Goal: Information Seeking & Learning: Learn about a topic

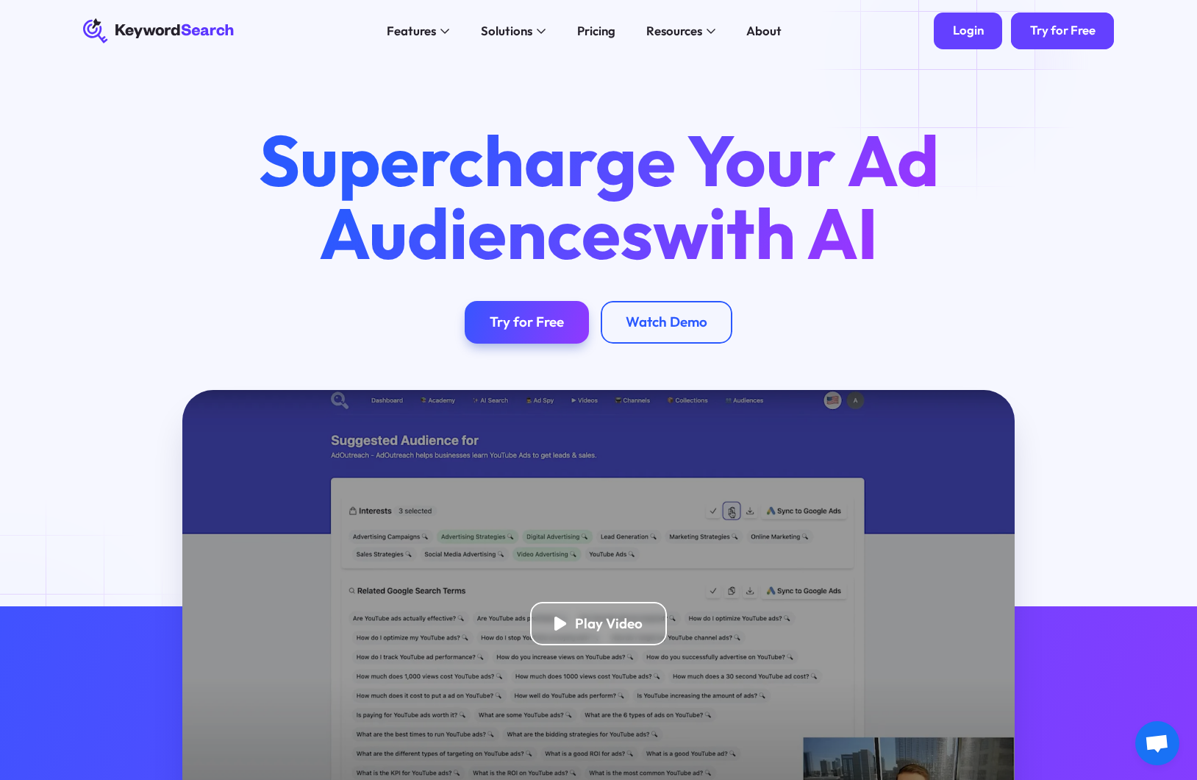
click at [961, 40] on link "Login" at bounding box center [968, 31] width 68 height 37
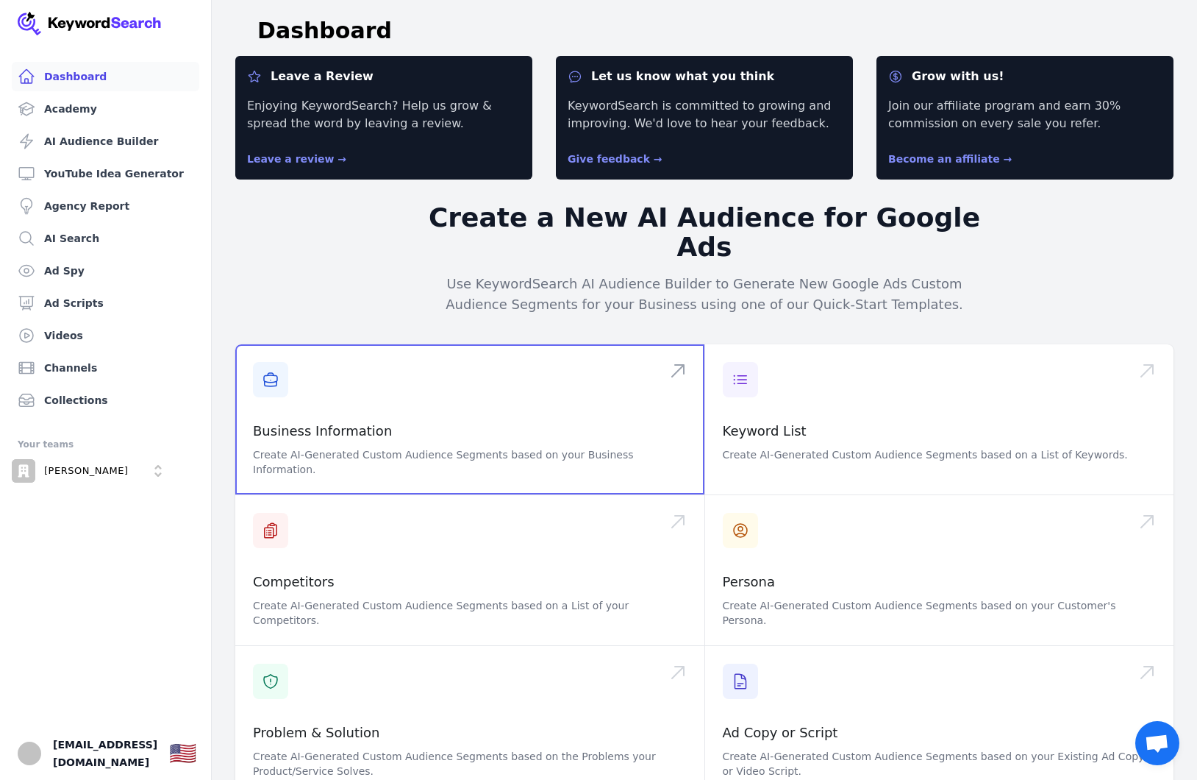
click at [480, 348] on span at bounding box center [469, 419] width 469 height 150
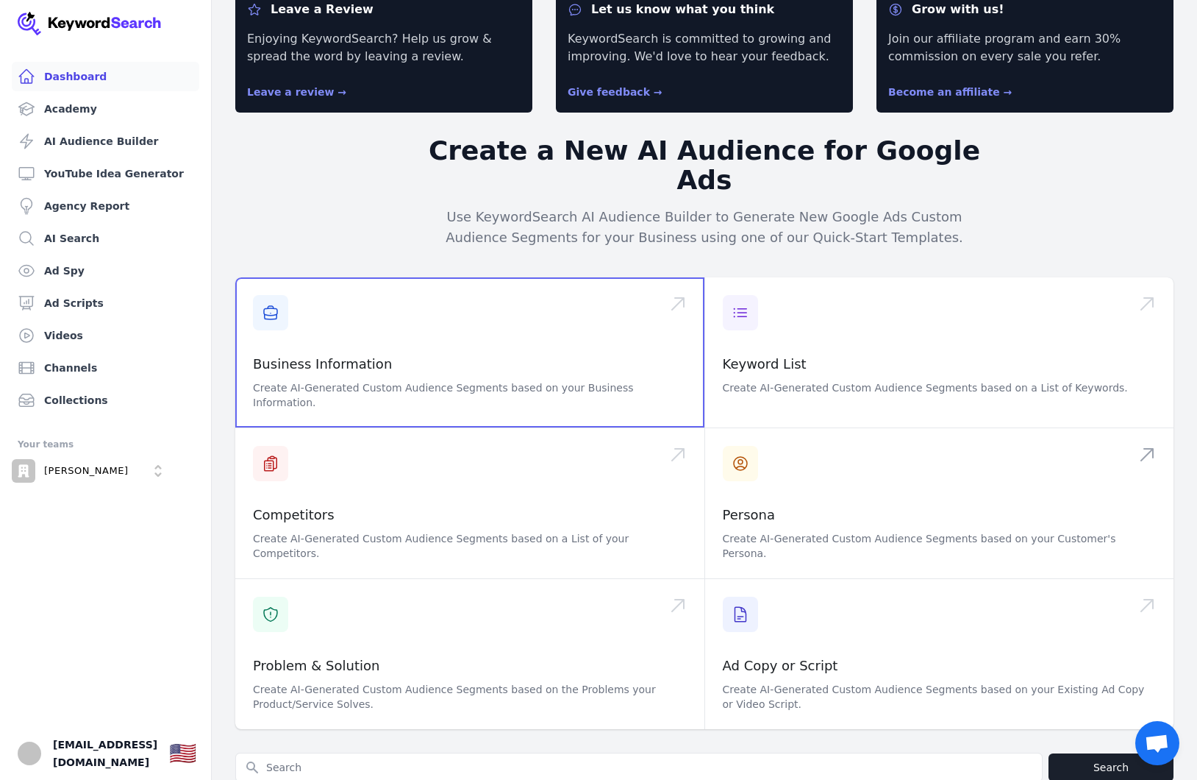
scroll to position [73, 0]
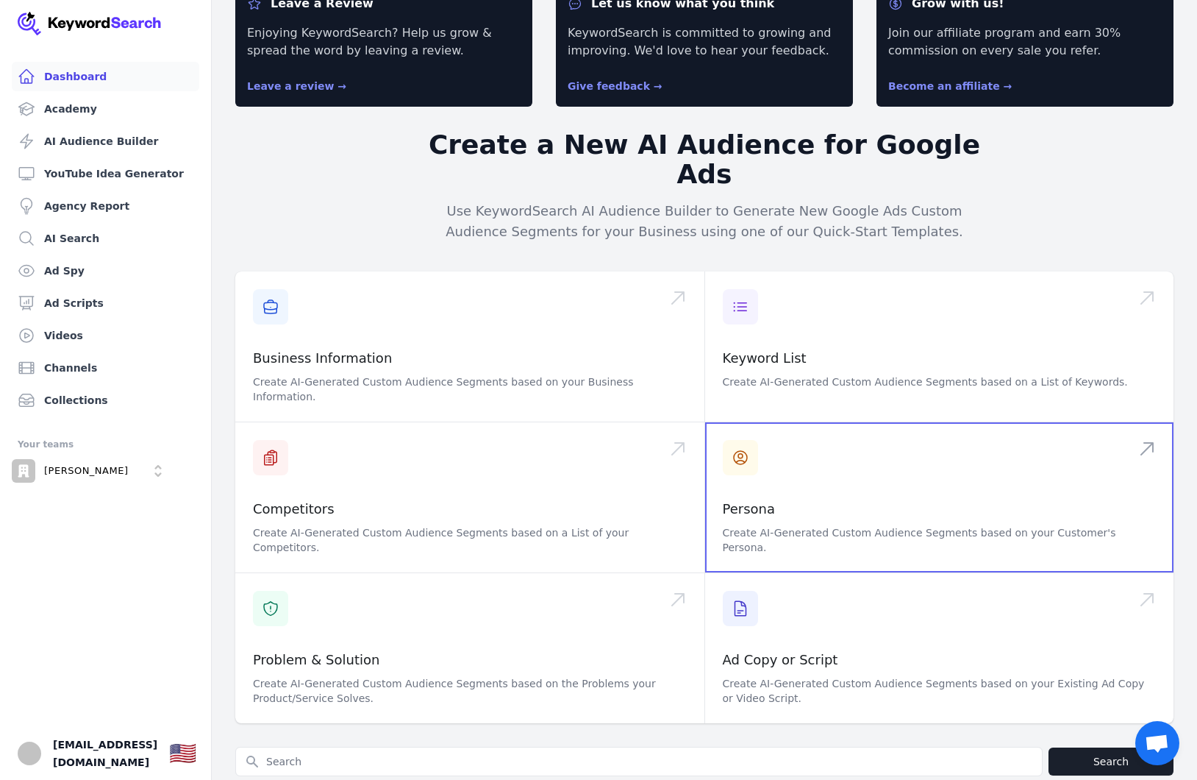
click at [894, 490] on span at bounding box center [939, 497] width 469 height 150
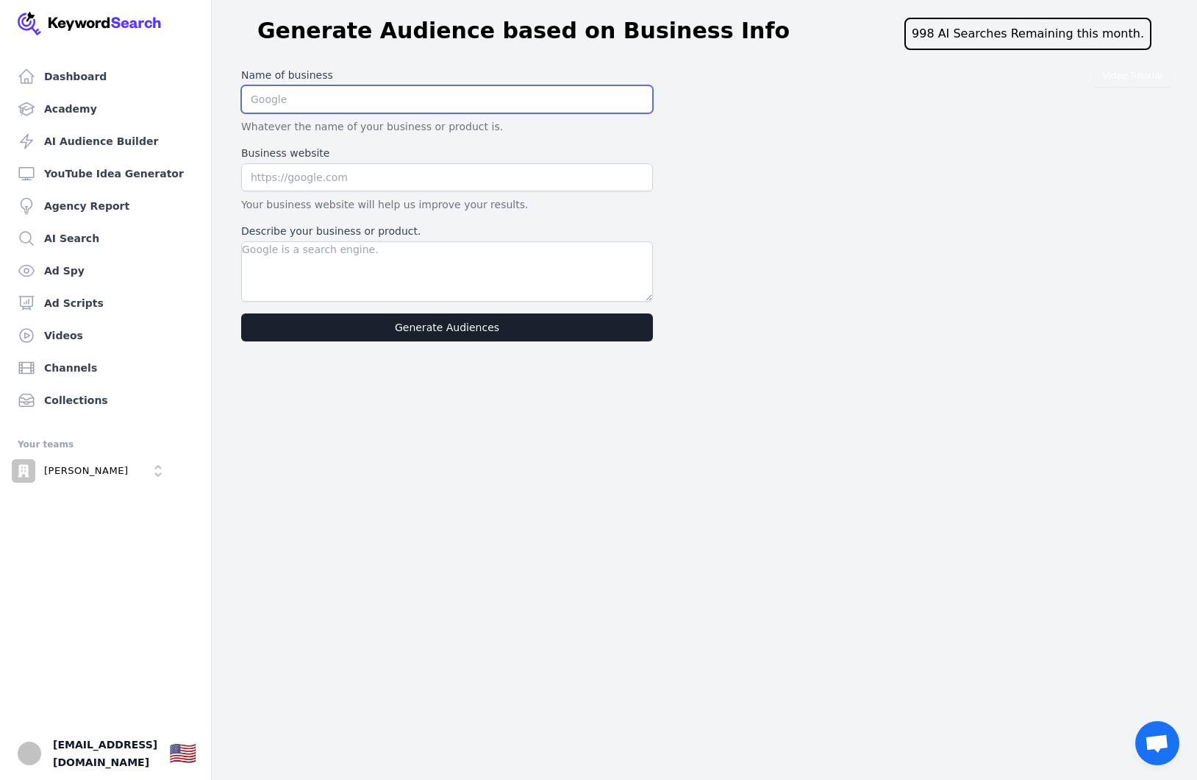
click at [362, 104] on input "text" at bounding box center [447, 99] width 412 height 28
type input "Cailen Ascher"
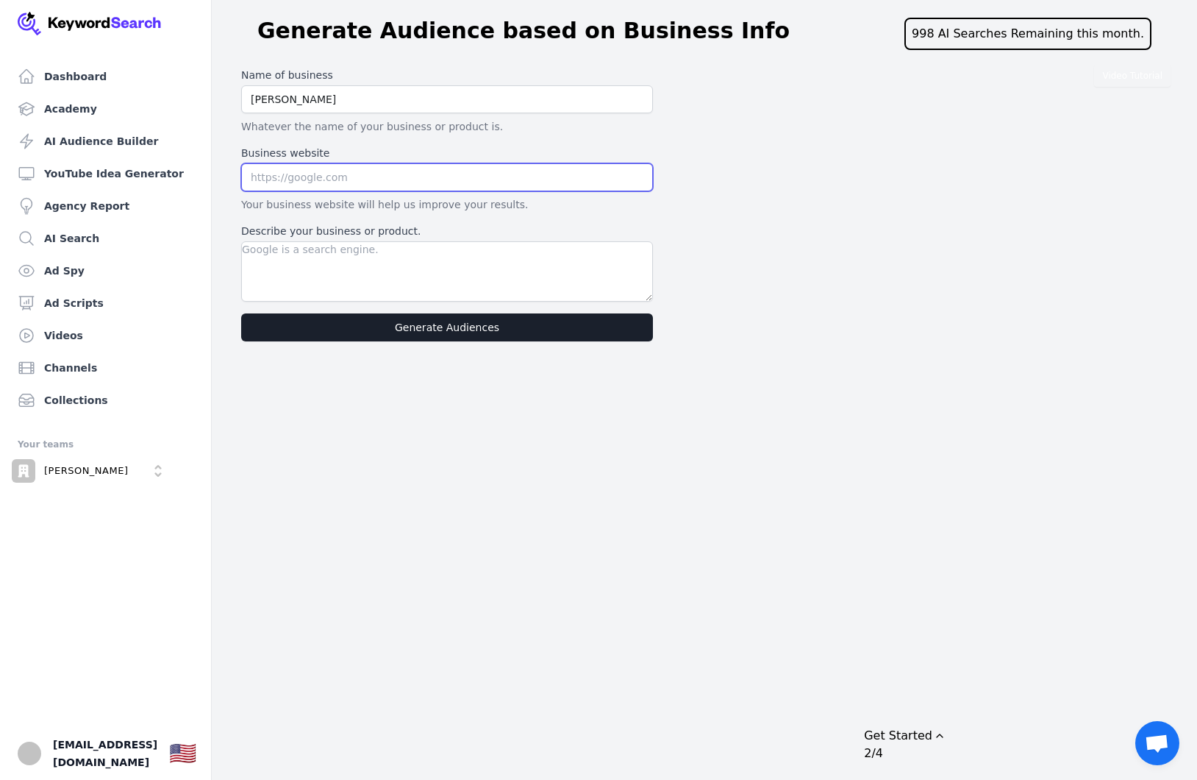
click at [370, 168] on input "text" at bounding box center [447, 177] width 412 height 28
type input "https://go.cailenascher.com/ytwelcome"
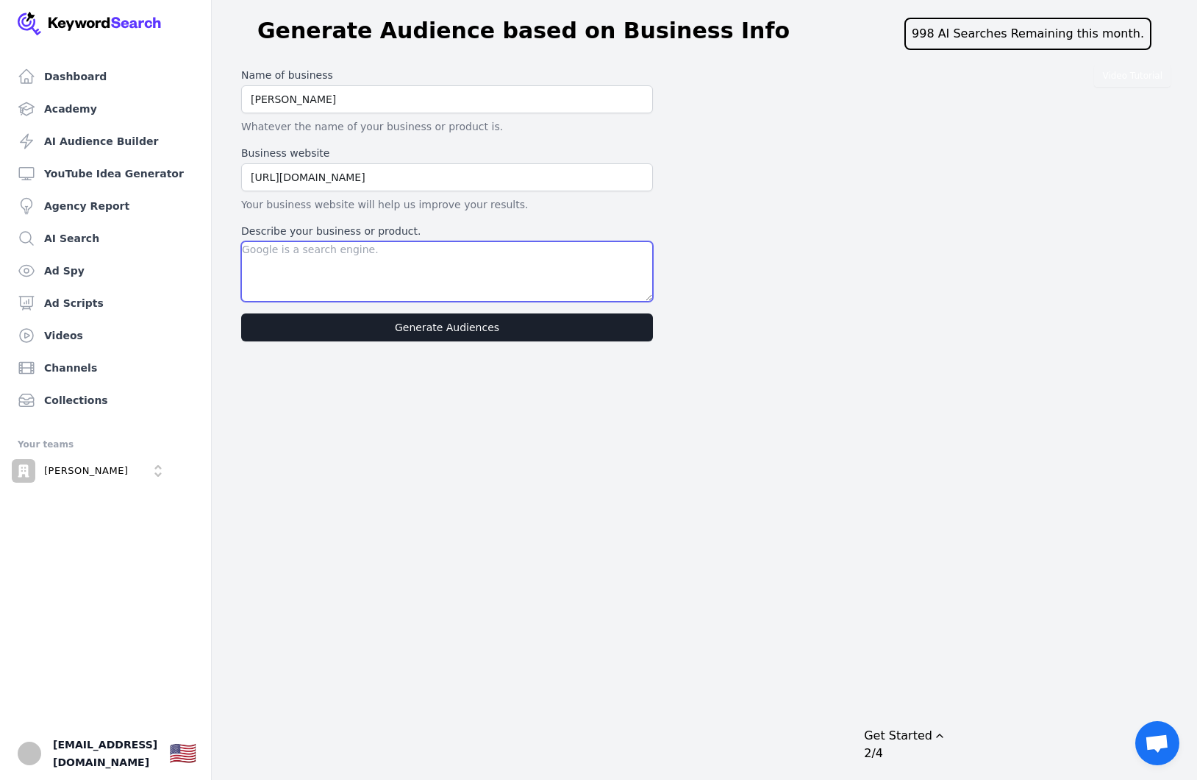
click at [380, 272] on textarea "Describe your business or product." at bounding box center [447, 271] width 412 height 60
paste textarea "Cailen Ascher International is a business coaching company helping women coache…"
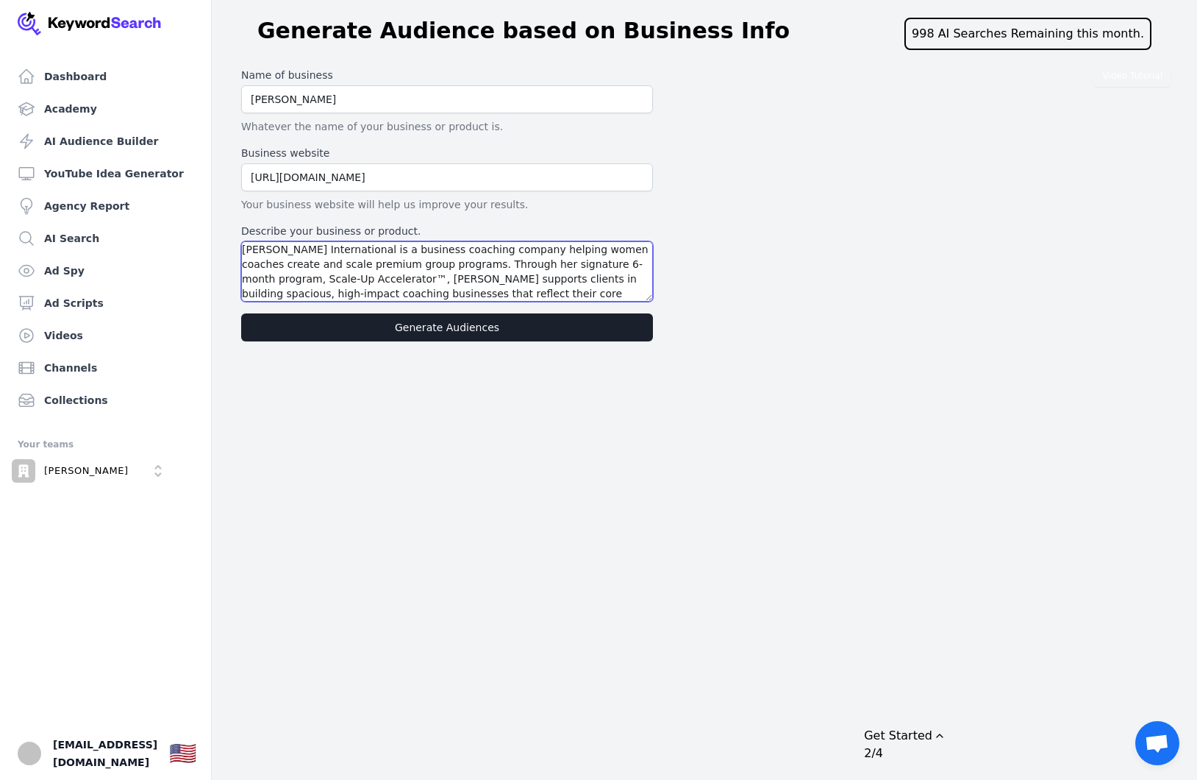
scroll to position [13, 0]
type textarea "Cailen Ascher International is a business coaching company helping women coache…"
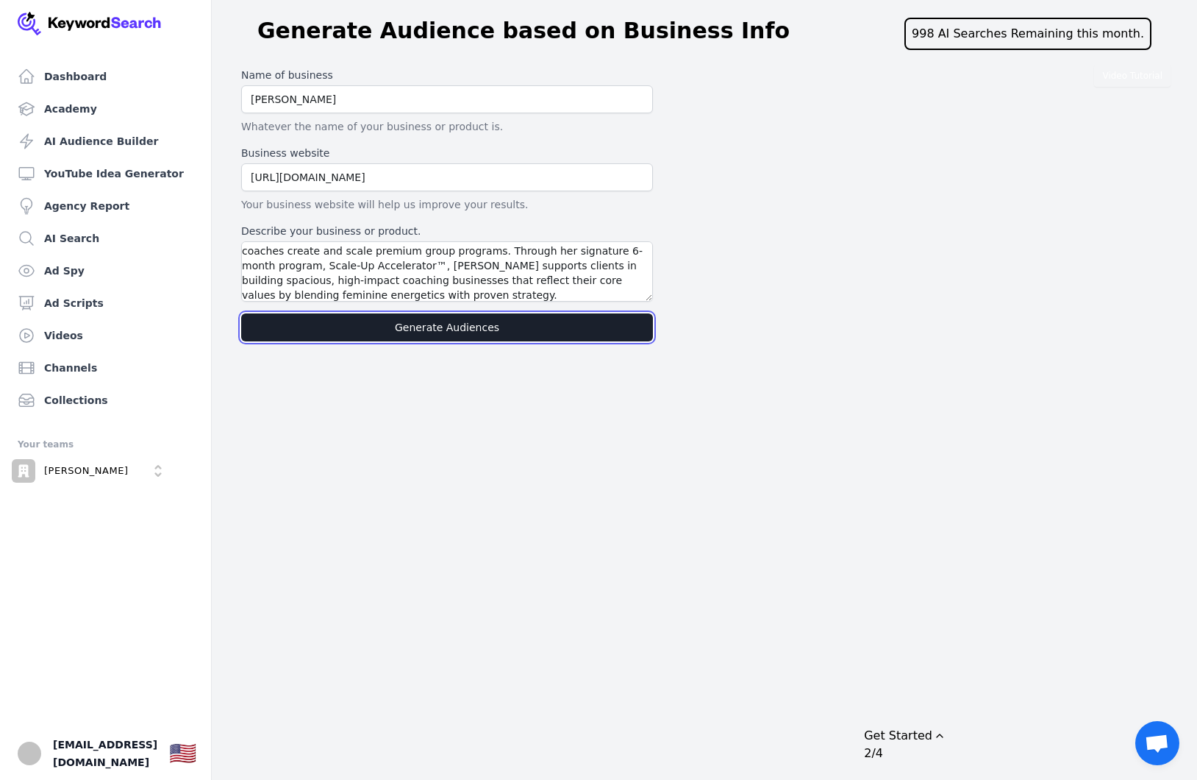
click at [430, 330] on button "Generate Audiences" at bounding box center [447, 327] width 412 height 28
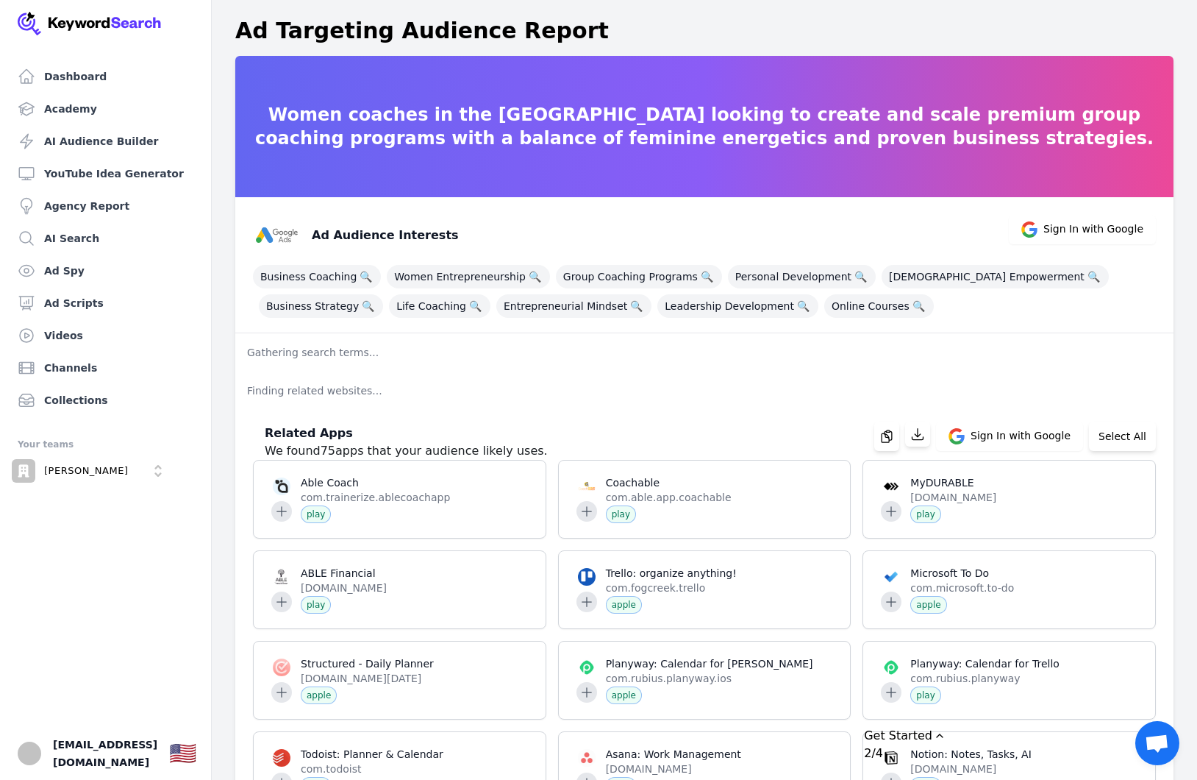
click at [334, 355] on p "Gathering search terms..." at bounding box center [704, 352] width 939 height 38
click at [416, 333] on p "Gathering search terms..." at bounding box center [704, 352] width 939 height 38
click at [395, 274] on span "Women Entrepreneurship 🔍" at bounding box center [468, 277] width 163 height 24
click at [526, 277] on span "🔍" at bounding box center [535, 276] width 18 height 21
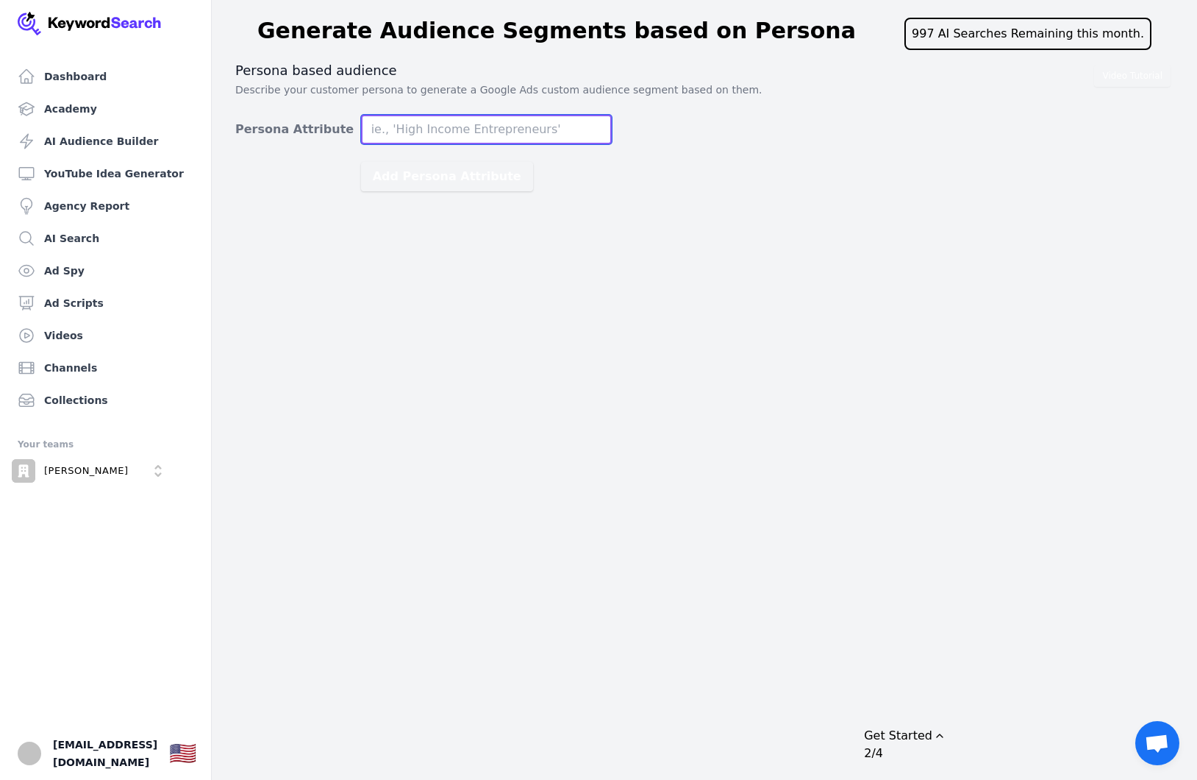
click at [488, 133] on input "Persona Attribute" at bounding box center [486, 129] width 251 height 29
paste input "Women coaches"
type input "Women coaches, women coaches who want to scale their business"
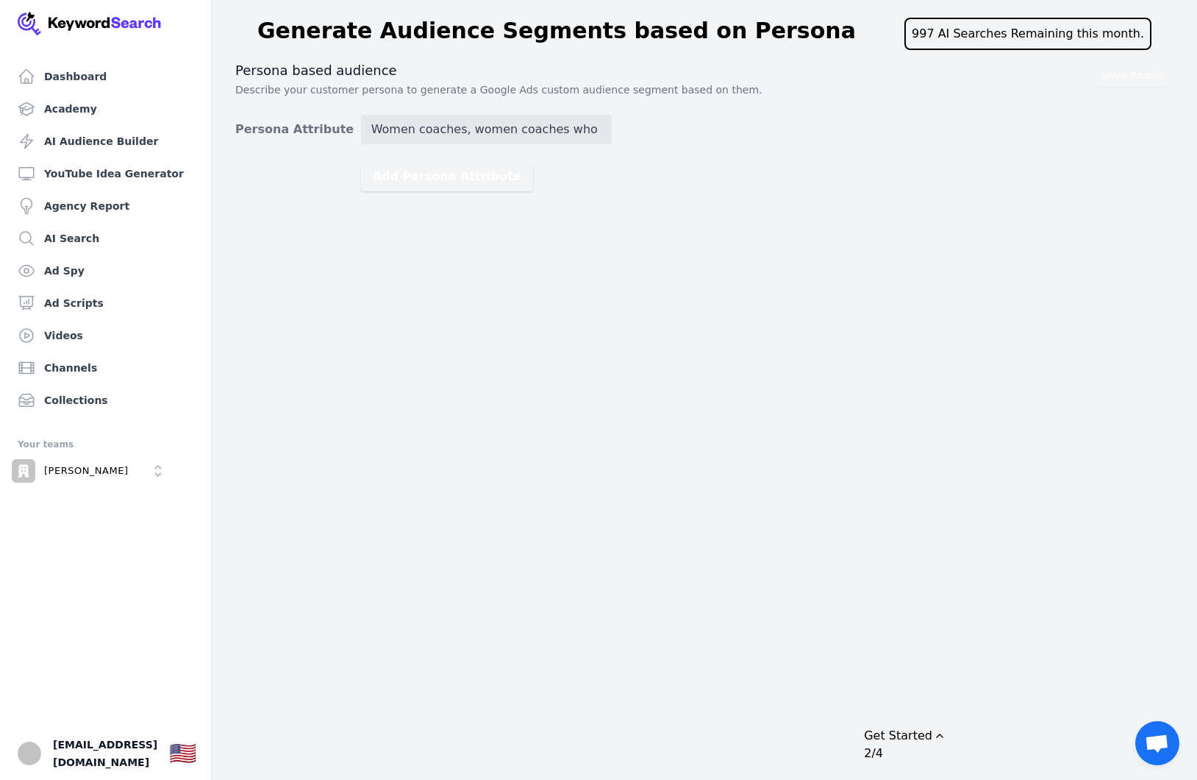
click at [539, 264] on div "Dashboard Academy AI Audience Builder YouTube Idea Generator Agency Report AI S…" at bounding box center [598, 390] width 1197 height 780
click at [456, 177] on button "Add Persona Attribute" at bounding box center [447, 176] width 172 height 29
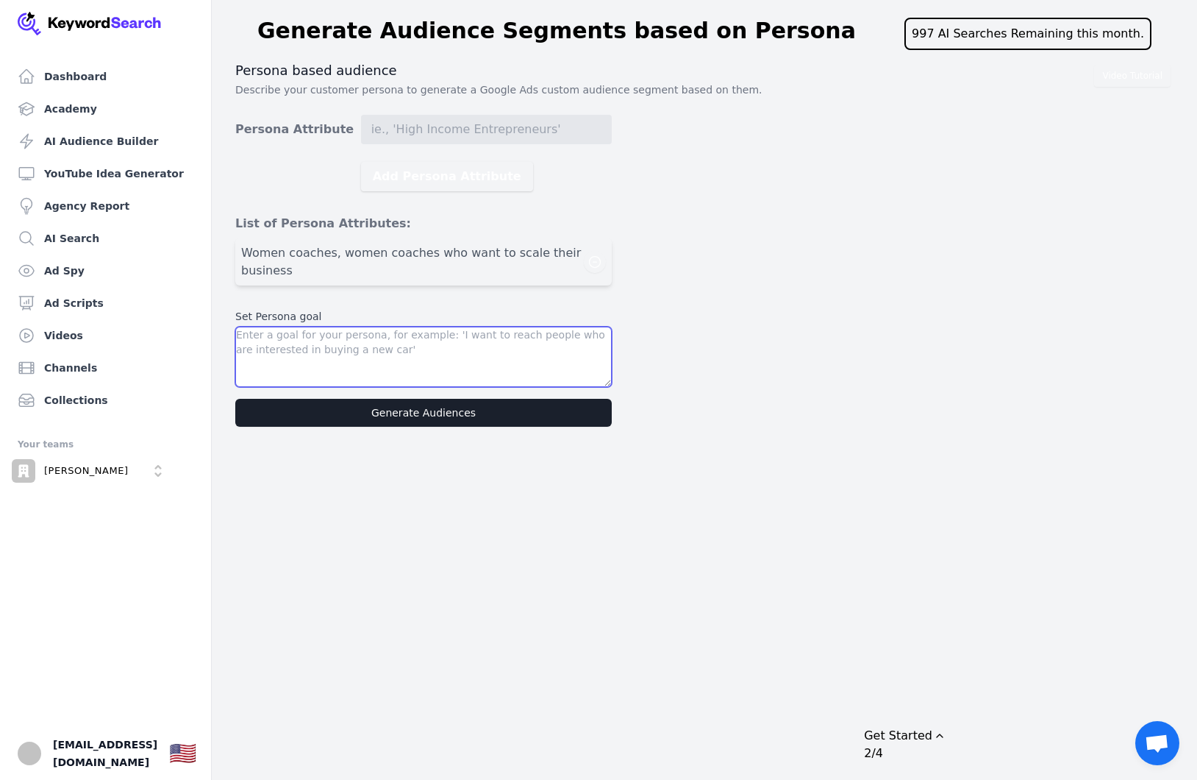
click at [396, 340] on textarea at bounding box center [423, 357] width 377 height 60
drag, startPoint x: 357, startPoint y: 362, endPoint x: 368, endPoint y: 373, distance: 15.6
click at [357, 362] on textarea at bounding box center [423, 357] width 377 height 60
paste textarea "Women coaches aged 35–55 seeking a purpose-driven, scalable 6-figure+ business …"
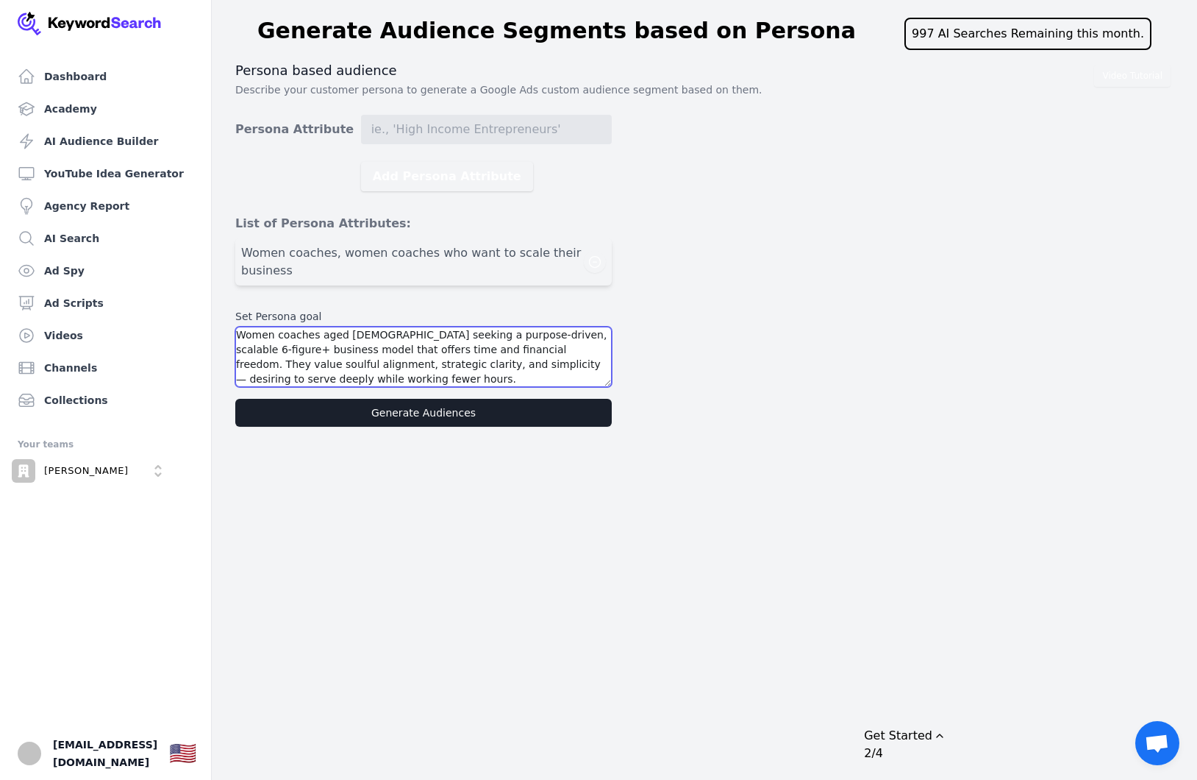
type textarea "Women coaches aged 35–55 seeking a purpose-driven, scalable 6-figure+ business …"
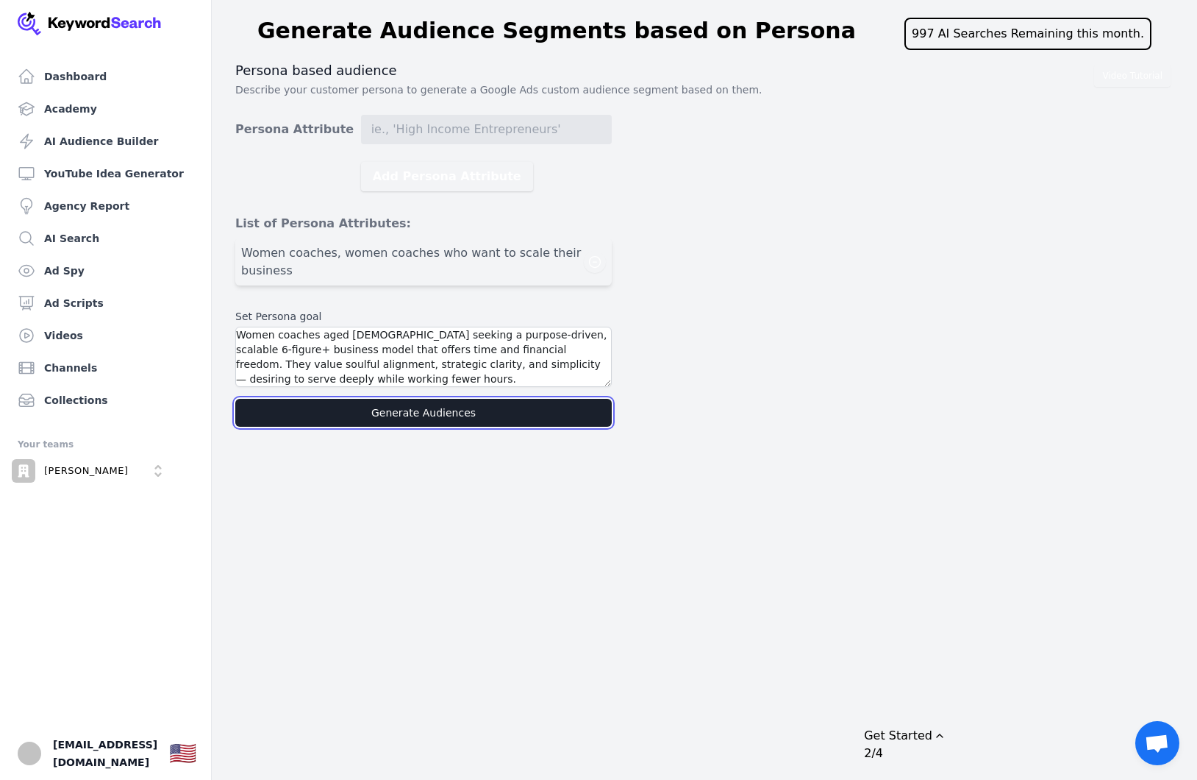
click at [404, 404] on button "Generate Audiences" at bounding box center [423, 413] width 377 height 28
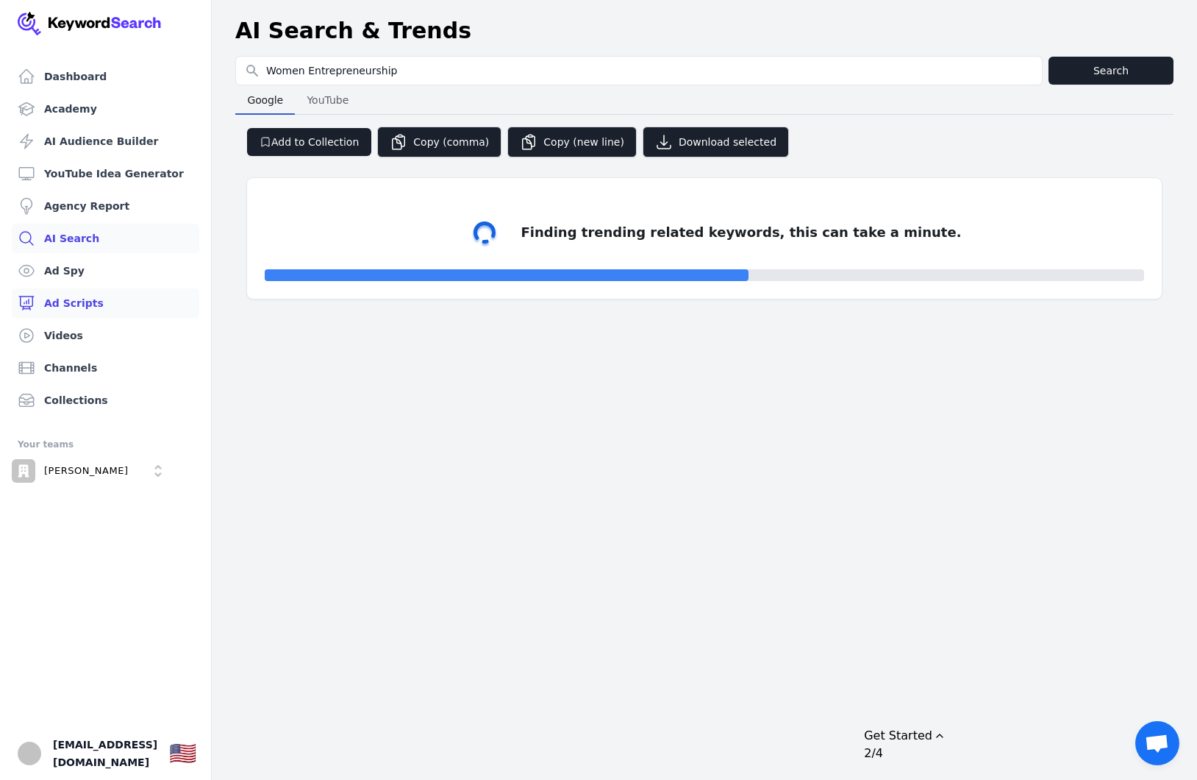
select select "50"
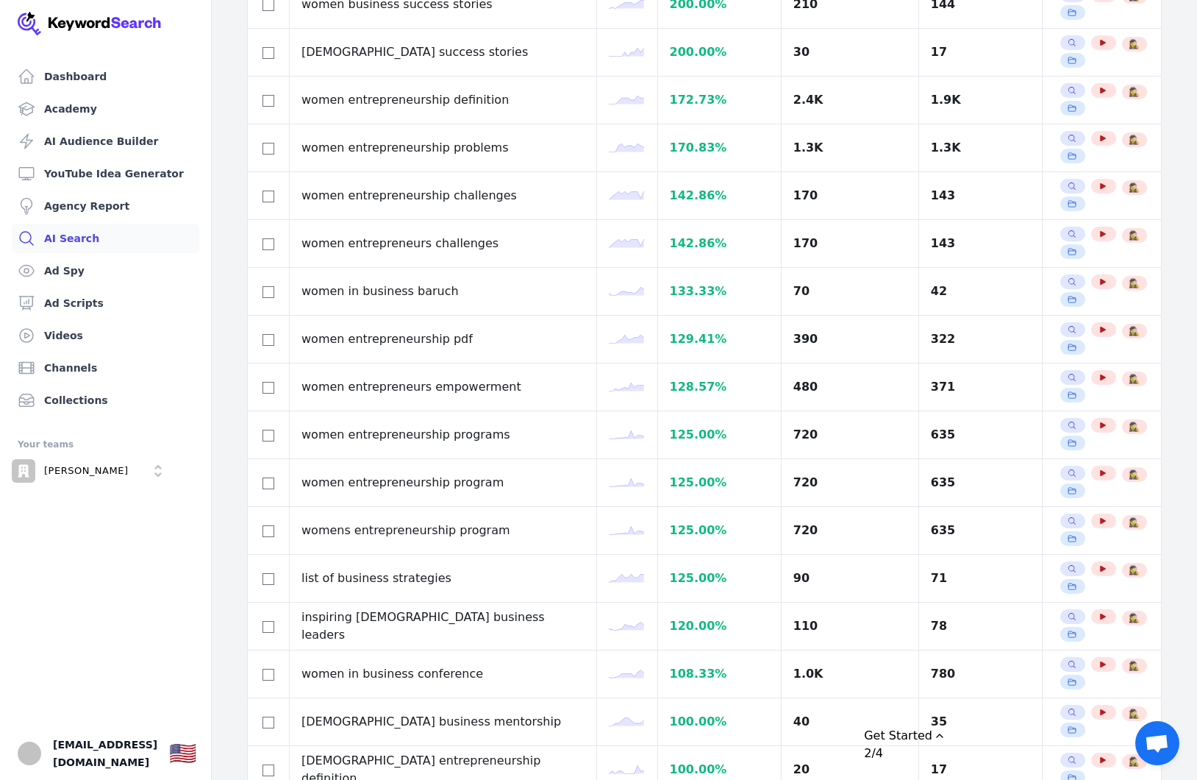
scroll to position [1091, 0]
